Goal: Find specific page/section: Find specific page/section

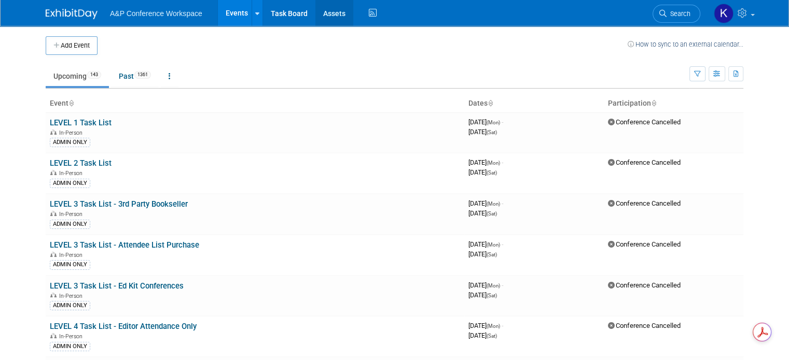
click at [317, 9] on link "Assets" at bounding box center [334, 13] width 38 height 26
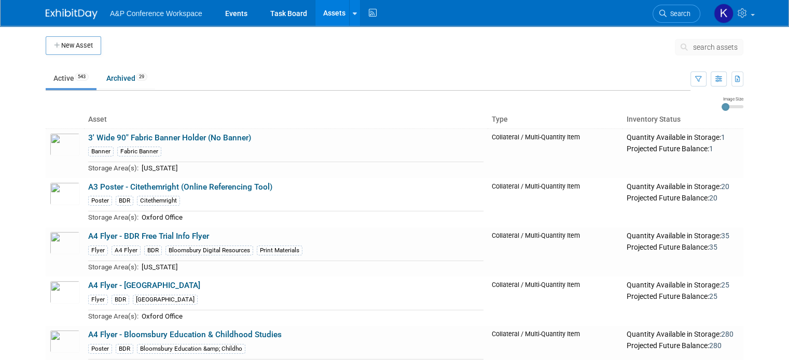
click at [711, 47] on span "search assets" at bounding box center [715, 47] width 45 height 8
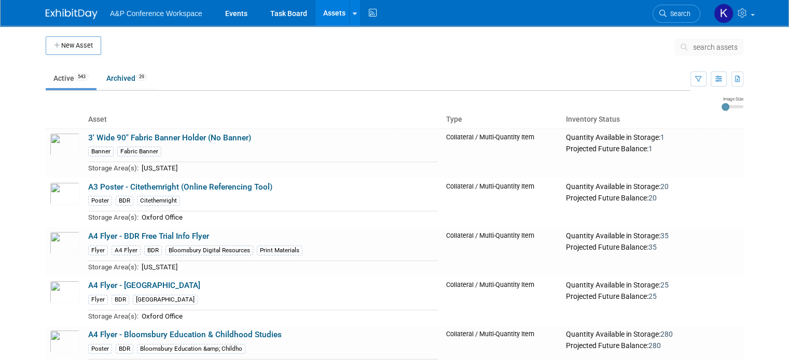
click at [724, 45] on span "search assets" at bounding box center [715, 47] width 45 height 8
click at [720, 51] on span "search assets" at bounding box center [715, 47] width 45 height 8
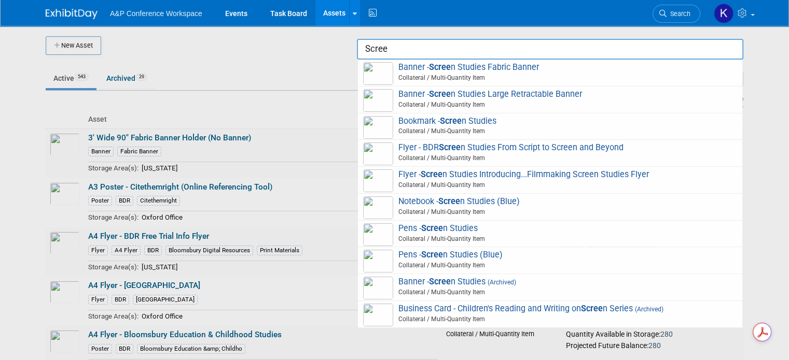
type input "Scree"
click at [395, 54] on div at bounding box center [395, 180] width 0 height 360
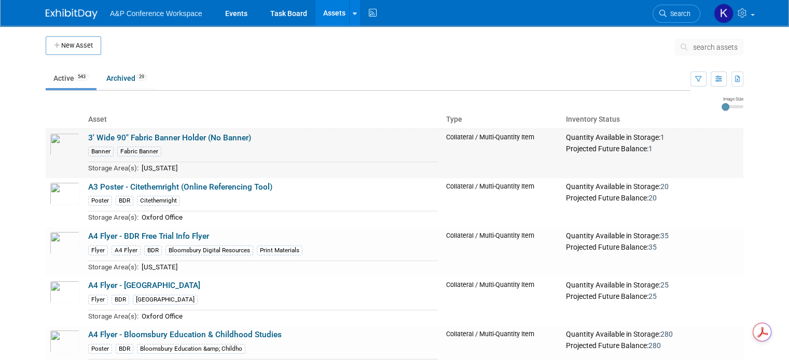
drag, startPoint x: 728, startPoint y: 192, endPoint x: 697, endPoint y: 157, distance: 46.7
click at [728, 192] on div "Projected Future Balance: 20" at bounding box center [652, 197] width 173 height 11
click at [678, 15] on span "Search" at bounding box center [678, 14] width 24 height 8
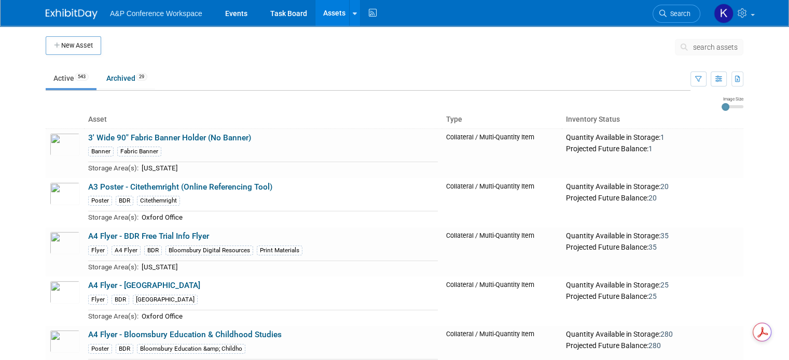
click at [701, 51] on button "search assets" at bounding box center [708, 47] width 68 height 17
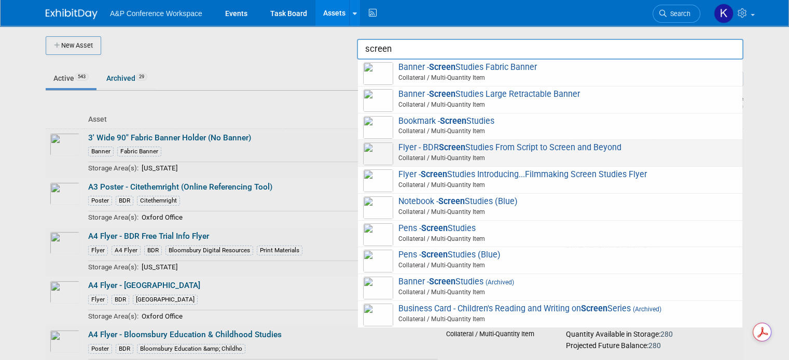
click at [519, 155] on span "Collateral / Multi-Quantity Item" at bounding box center [551, 157] width 371 height 9
type input "Flyer - BDR Screen Studies From Script to Screen and Beyond"
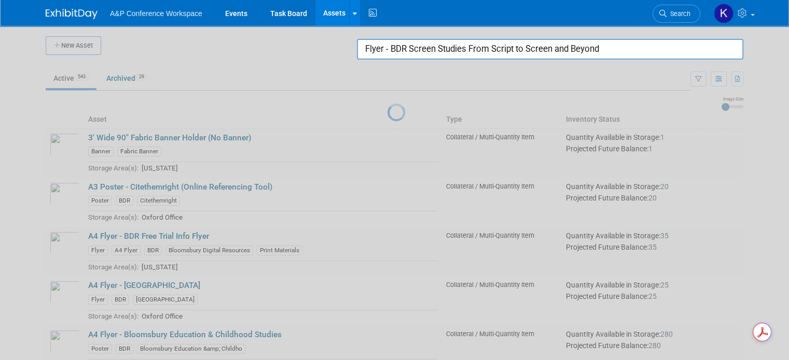
drag, startPoint x: 616, startPoint y: 49, endPoint x: 480, endPoint y: 52, distance: 136.4
click at [480, 52] on input "Flyer - BDR Screen Studies From Script to Screen and Beyond" at bounding box center [550, 49] width 386 height 21
click at [395, 72] on div at bounding box center [395, 180] width 0 height 360
click at [395, 113] on div at bounding box center [395, 180] width 0 height 360
click at [395, 79] on div at bounding box center [395, 180] width 0 height 360
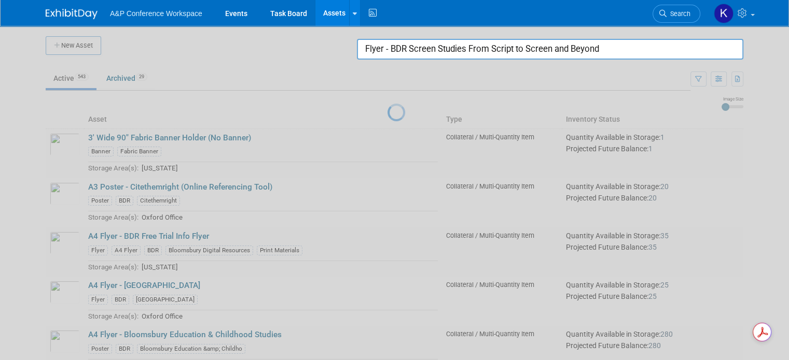
click at [395, 91] on div at bounding box center [395, 180] width 0 height 360
click at [395, 130] on div at bounding box center [395, 180] width 0 height 360
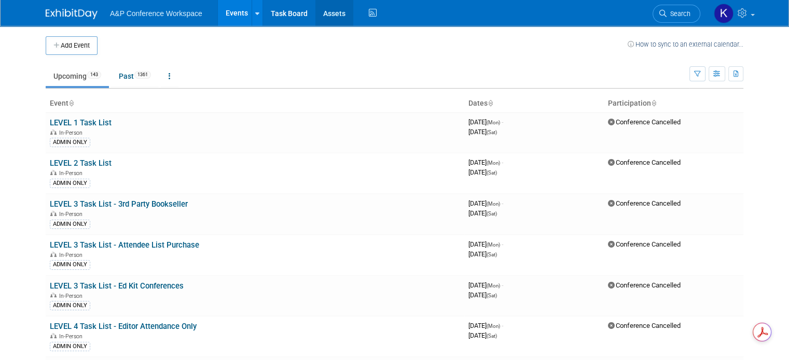
click at [331, 19] on link "Assets" at bounding box center [334, 13] width 38 height 26
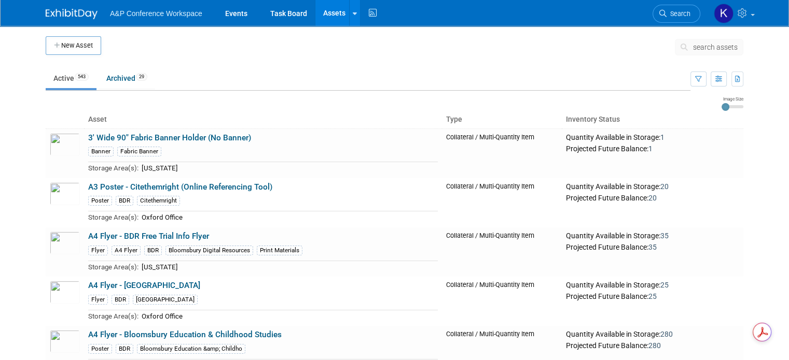
click at [699, 43] on button "search assets" at bounding box center [708, 47] width 68 height 17
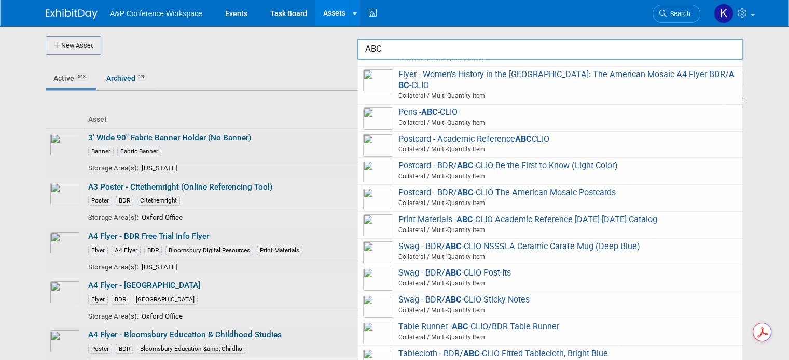
scroll to position [549, 0]
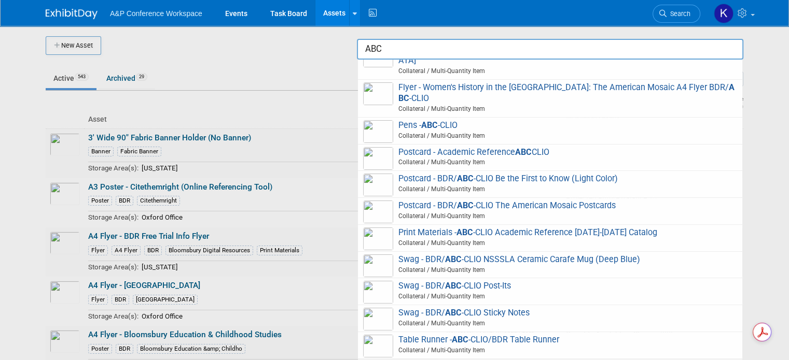
type input "ABC"
click at [395, 212] on div at bounding box center [395, 180] width 0 height 360
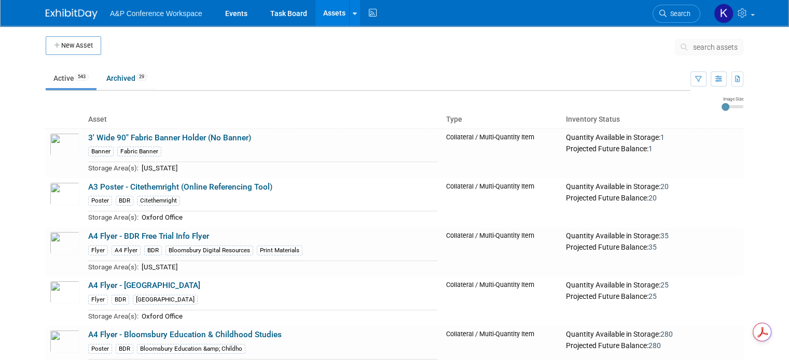
click at [712, 47] on span "search assets" at bounding box center [715, 47] width 45 height 8
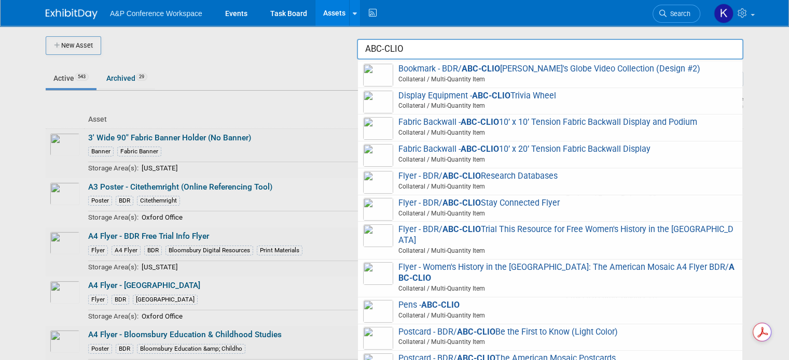
scroll to position [372, 0]
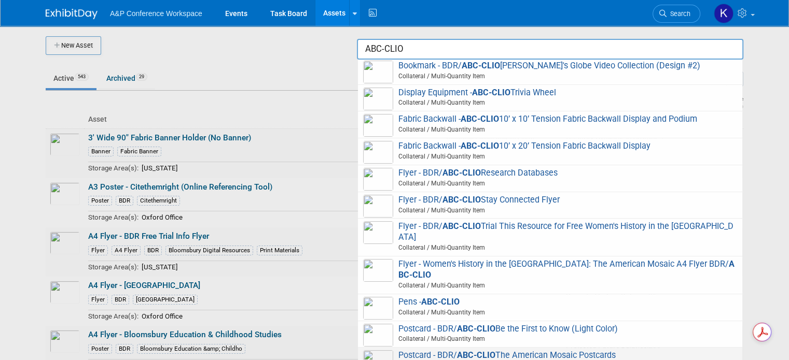
type input "ABC-CLIO"
click at [395, 164] on div at bounding box center [395, 180] width 0 height 360
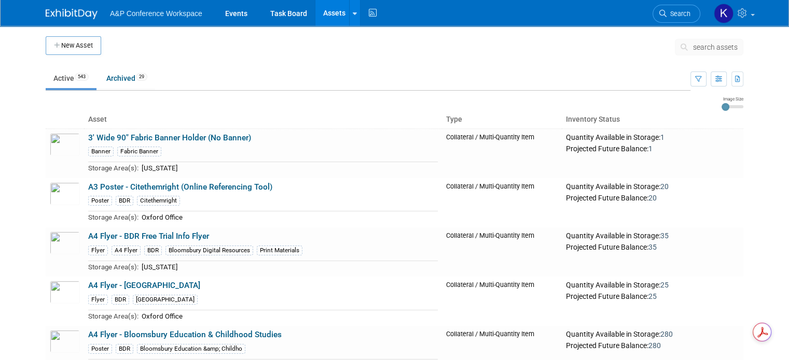
click at [717, 48] on span "search assets" at bounding box center [715, 47] width 45 height 8
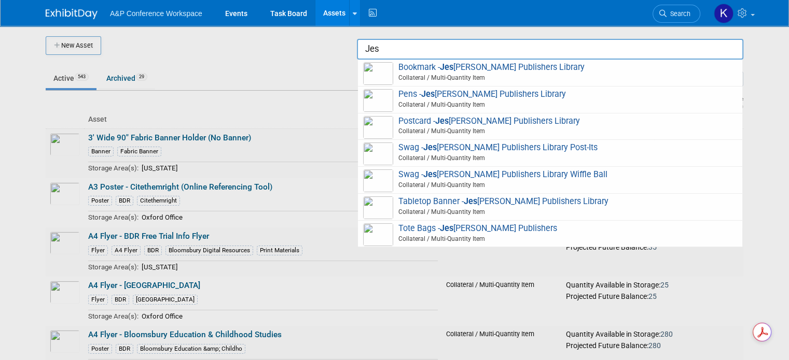
type input "Jes"
